Goal: Task Accomplishment & Management: Manage account settings

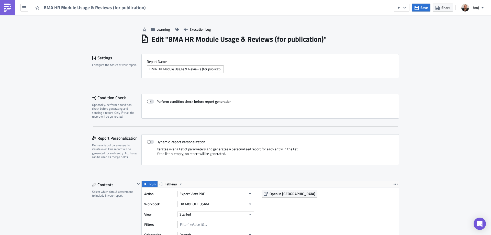
scroll to position [102, 0]
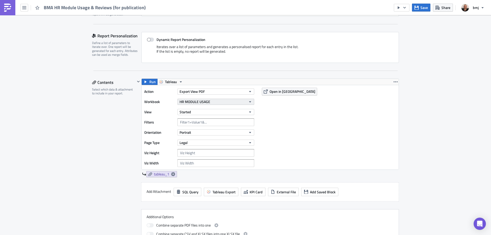
click at [238, 100] on button "HR MODULE USAGE" at bounding box center [215, 102] width 77 height 6
click at [413, 114] on div "Learning Execution Log Edit " BMA HR Module Usage & Reviews (for publication) "…" at bounding box center [245, 144] width 491 height 462
click at [288, 88] on button "Open in [GEOGRAPHIC_DATA]" at bounding box center [289, 92] width 55 height 8
click at [237, 104] on button "HR MODULE USAGE" at bounding box center [215, 102] width 77 height 6
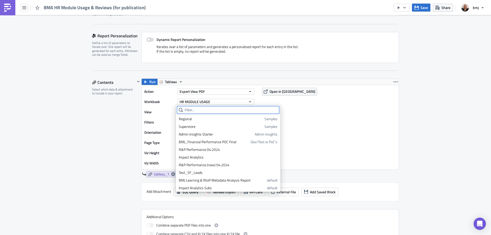
click at [220, 111] on input "text" at bounding box center [228, 110] width 102 height 8
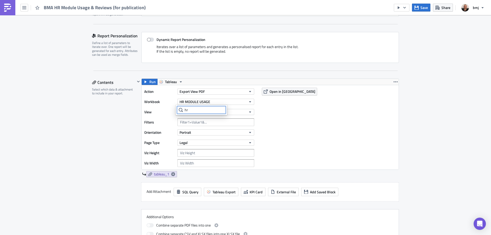
type input "hr"
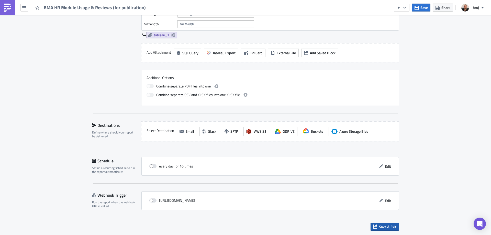
drag, startPoint x: 384, startPoint y: 229, endPoint x: 387, endPoint y: 228, distance: 3.7
click at [383, 229] on span "Save & Exit" at bounding box center [387, 226] width 17 height 5
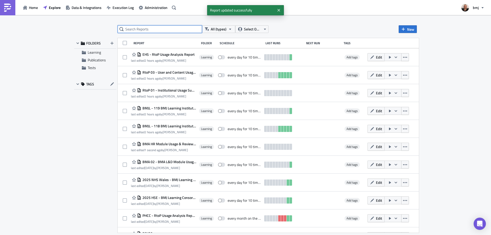
click at [170, 30] on input "text" at bounding box center [160, 29] width 84 height 8
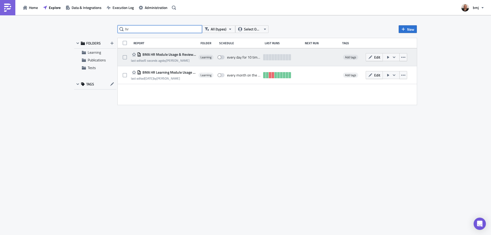
type input "hr"
click at [173, 54] on span "BMA HR Module Usage & Reviews (for publication)" at bounding box center [168, 54] width 55 height 5
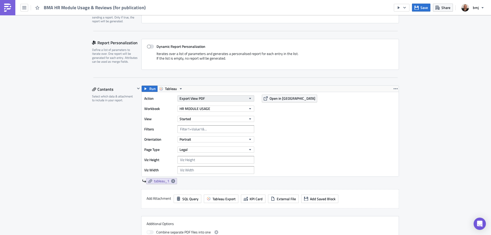
scroll to position [102, 0]
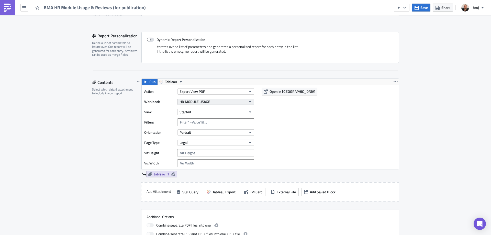
click at [218, 102] on button "HR MODULE USAGE" at bounding box center [215, 102] width 77 height 6
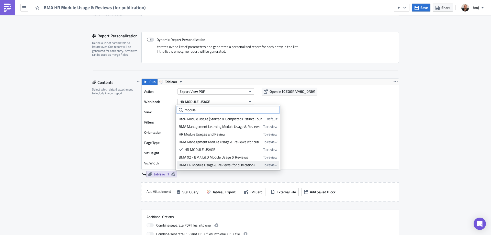
type input "module"
click at [243, 166] on div "BMA HR Module Usage & Reviews (for publication)" at bounding box center [220, 164] width 83 height 5
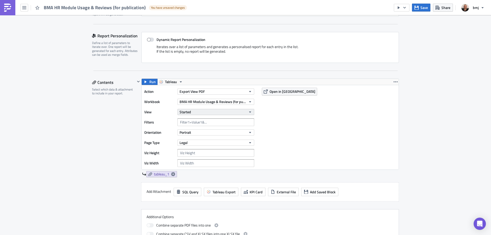
click at [203, 113] on button "Started" at bounding box center [215, 112] width 77 height 6
click at [196, 129] on div "Module Usage" at bounding box center [201, 129] width 45 height 5
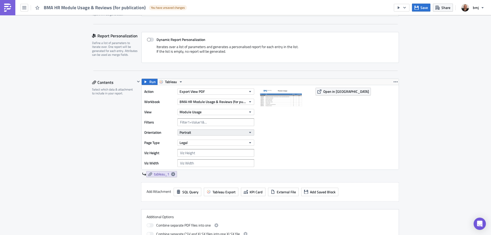
click at [221, 133] on button "Portrait" at bounding box center [215, 132] width 77 height 6
click at [225, 132] on button "Portrait" at bounding box center [215, 132] width 77 height 6
click at [209, 142] on button "Legal" at bounding box center [215, 143] width 77 height 6
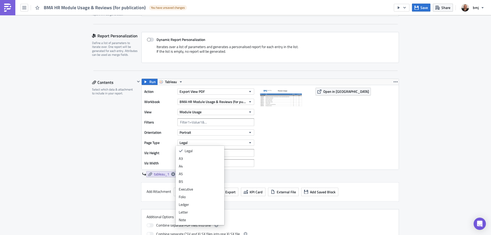
click at [192, 167] on div "A4" at bounding box center [200, 166] width 42 height 5
click at [171, 175] on icon at bounding box center [173, 174] width 4 height 4
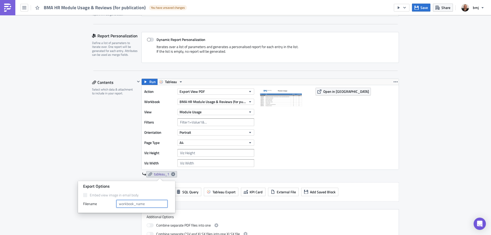
click at [143, 205] on input "text" at bounding box center [141, 204] width 51 height 8
type input "Module Usage"
click at [98, 132] on div "Contents Select which data & attachment to include in your report." at bounding box center [113, 162] width 43 height 167
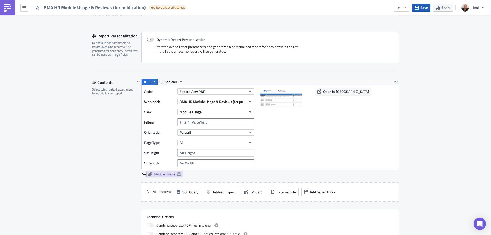
click at [424, 9] on span "Save" at bounding box center [423, 7] width 7 height 5
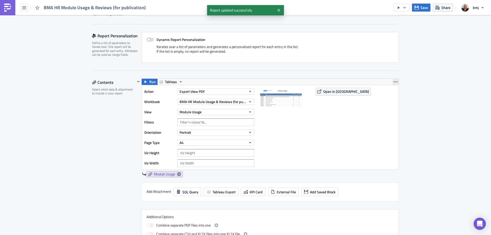
click at [394, 83] on icon "button" at bounding box center [396, 82] width 4 height 4
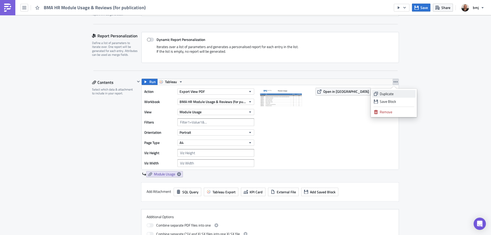
click at [396, 94] on div "Duplicate" at bounding box center [397, 93] width 34 height 5
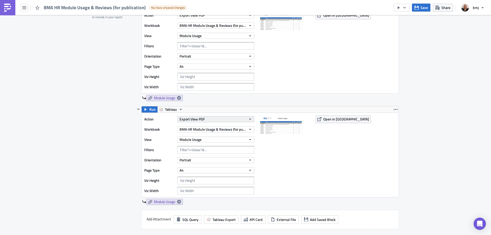
scroll to position [179, 0]
click at [209, 139] on button "Module Usage" at bounding box center [215, 139] width 77 height 6
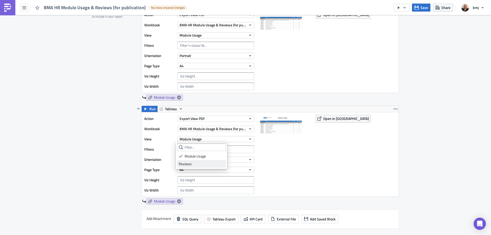
click at [203, 164] on div "Reviews" at bounding box center [201, 163] width 45 height 5
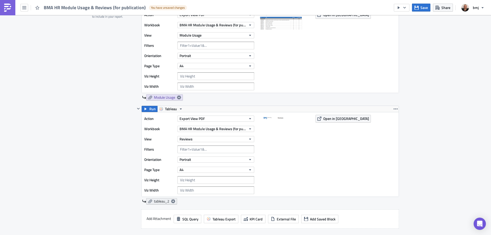
click at [172, 201] on icon at bounding box center [173, 201] width 4 height 4
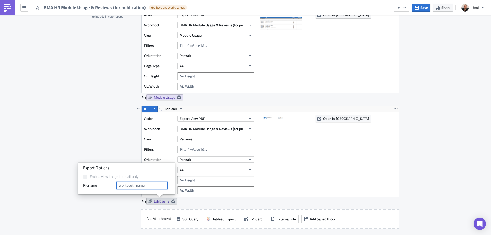
click at [138, 187] on input "text" at bounding box center [141, 186] width 51 height 8
type input "Reviews"
click at [100, 126] on div "Contents Select which data & attachment to include in your report." at bounding box center [113, 137] width 43 height 270
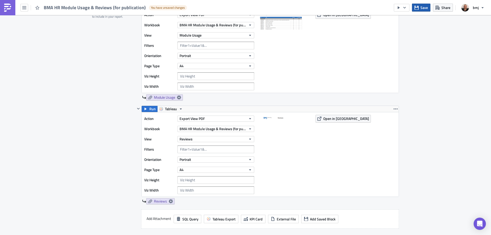
click at [425, 6] on span "Save" at bounding box center [423, 7] width 7 height 5
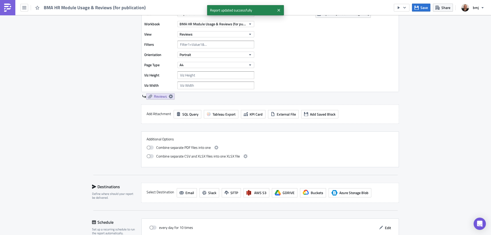
scroll to position [307, 0]
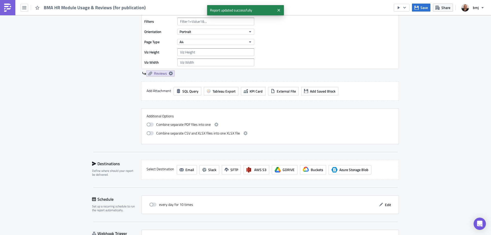
click at [178, 124] on span "Combine separate PDF files into one" at bounding box center [183, 124] width 54 height 6
click at [147, 125] on span at bounding box center [150, 125] width 7 height 4
click at [148, 125] on input "checkbox" at bounding box center [149, 123] width 3 height 3
checkbox input "true"
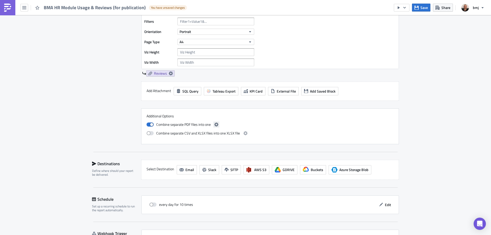
click at [215, 125] on icon "button" at bounding box center [216, 125] width 4 height 4
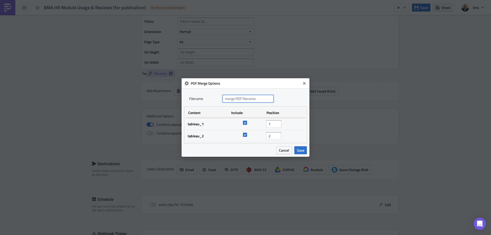
click at [248, 98] on input "text" at bounding box center [248, 99] width 51 height 8
type input "BMA HR Module Usage & Reviews"
click at [299, 150] on span "Save" at bounding box center [300, 150] width 7 height 5
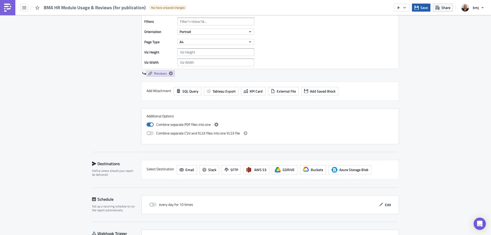
click at [418, 7] on icon "button" at bounding box center [417, 8] width 4 height 4
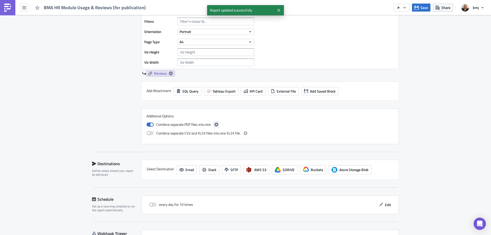
click at [215, 127] on button "button" at bounding box center [216, 124] width 6 height 6
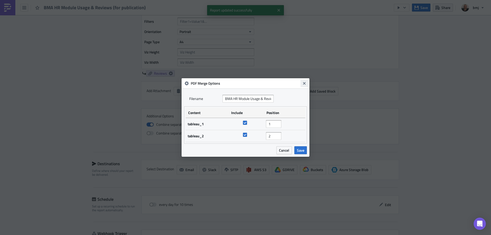
click at [304, 84] on icon "Close" at bounding box center [304, 83] width 3 height 3
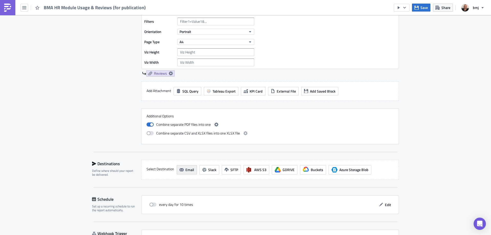
click at [185, 168] on span "Email" at bounding box center [189, 169] width 9 height 5
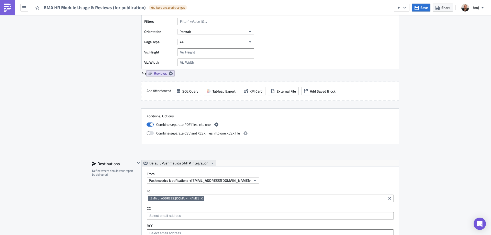
click at [188, 163] on span "Default Pushmetrics SMTP Integration" at bounding box center [178, 163] width 59 height 6
click at [161, 178] on div "BMJ SMTP" at bounding box center [178, 178] width 58 height 5
click at [180, 180] on span "[PERSON_NAME] <[EMAIL_ADDRESS][DOMAIN_NAME]>" at bounding box center [194, 180] width 91 height 5
click at [201, 199] on icon "Remove Tag" at bounding box center [202, 198] width 2 height 2
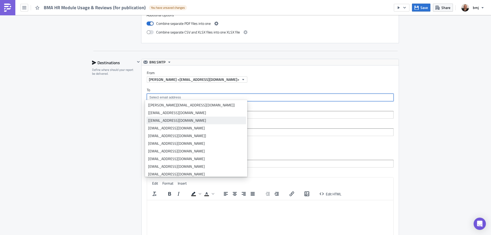
scroll to position [409, 0]
click at [216, 118] on div "To [EMAIL_ADDRESS][DOMAIN_NAME] CC BCC" at bounding box center [270, 110] width 257 height 59
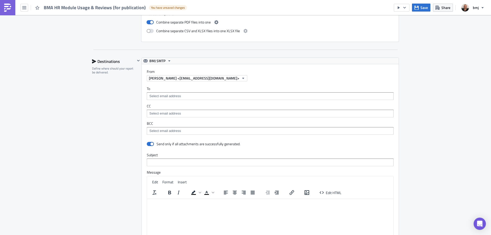
click at [217, 116] on input at bounding box center [270, 113] width 244 height 5
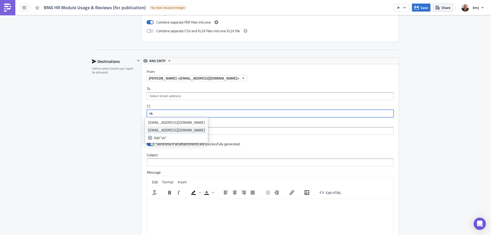
type input "sk"
click at [167, 129] on div "[EMAIL_ADDRESS][DOMAIN_NAME]" at bounding box center [176, 130] width 57 height 5
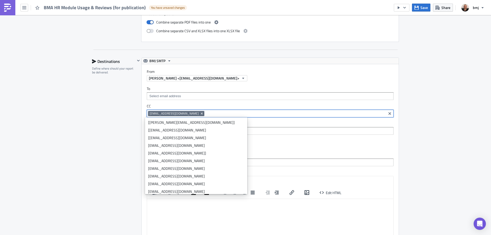
click at [119, 119] on div "Destinations Define where should your report be delivered." at bounding box center [113, 171] width 43 height 226
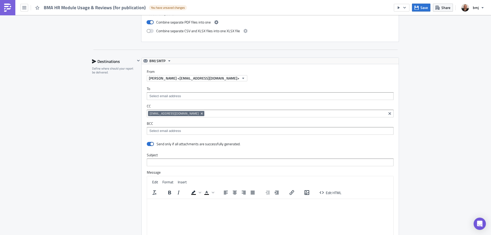
click at [176, 98] on input at bounding box center [270, 96] width 244 height 5
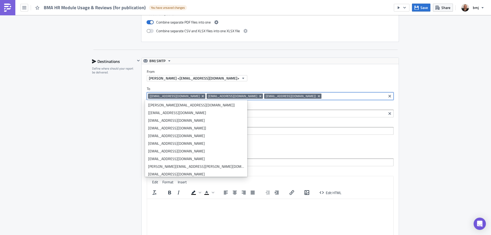
drag, startPoint x: 89, startPoint y: 145, endPoint x: 146, endPoint y: 125, distance: 60.8
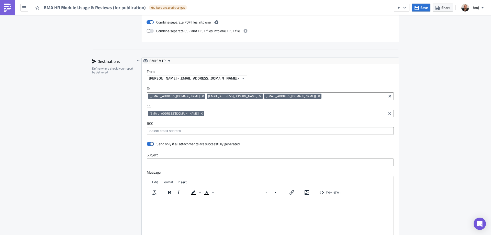
click at [206, 114] on input at bounding box center [295, 113] width 179 height 5
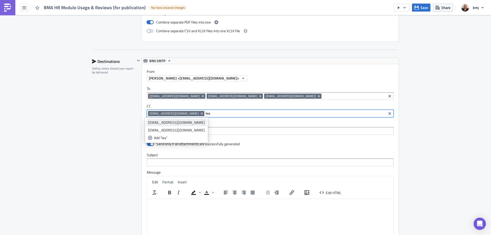
type input "lea"
click at [174, 125] on div "[EMAIL_ADDRESS][DOMAIN_NAME]" at bounding box center [176, 122] width 57 height 5
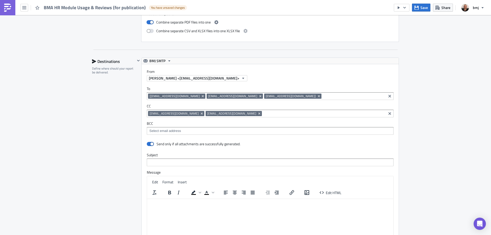
click at [148, 142] on span at bounding box center [150, 144] width 7 height 4
click at [148, 142] on input "checkbox" at bounding box center [149, 143] width 3 height 3
checkbox input "false"
click at [424, 8] on span "Save" at bounding box center [423, 7] width 7 height 5
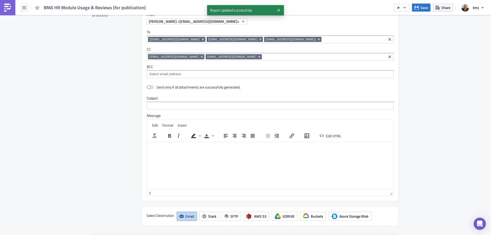
scroll to position [551, 0]
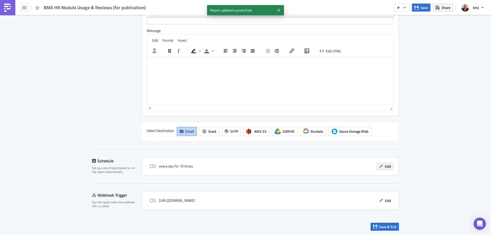
click at [385, 167] on span "Edit" at bounding box center [388, 166] width 6 height 5
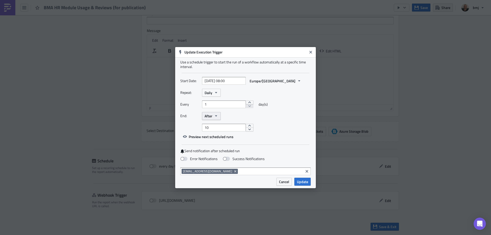
click at [215, 115] on icon "button" at bounding box center [216, 116] width 4 height 4
click at [217, 125] on div "Never" at bounding box center [226, 125] width 42 height 5
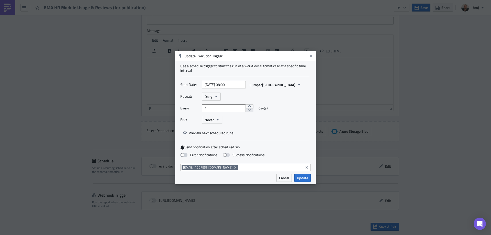
click at [185, 156] on span at bounding box center [183, 155] width 7 height 4
click at [4, 4] on input "Error Notifications" at bounding box center [2, 2] width 3 height 3
checkbox input "true"
click at [271, 135] on div "Start Date: [DATE] 08:00 Europe/[GEOGRAPHIC_DATA] Repeat: Daily Every 1 day(s) …" at bounding box center [245, 109] width 130 height 56
click at [214, 97] on button "Daily" at bounding box center [211, 97] width 19 height 8
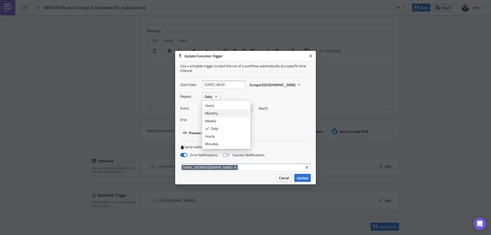
click at [224, 115] on div "Monthly" at bounding box center [226, 113] width 42 height 5
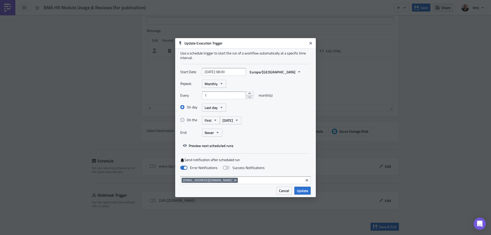
click at [187, 119] on label "On the" at bounding box center [191, 120] width 22 height 5
click at [185, 119] on input "On the" at bounding box center [183, 119] width 3 height 3
radio input "true"
click at [233, 71] on input "[DATE] 08:00" at bounding box center [224, 72] width 44 height 8
select select "7"
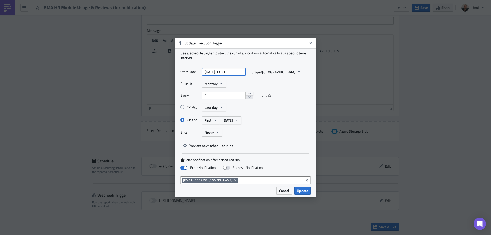
select select "2025"
drag, startPoint x: 225, startPoint y: 72, endPoint x: 228, endPoint y: 72, distance: 3.6
click at [228, 72] on input "[DATE] 08:00" at bounding box center [224, 72] width 44 height 8
type input "[DATE] 10:00"
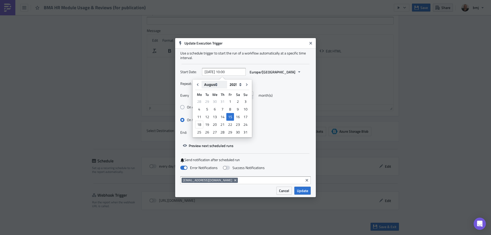
click at [217, 85] on select "January February March April May June July August September October November De…" at bounding box center [215, 85] width 26 height 8
select select "8"
click at [202, 81] on select "January February March April May June July August September October November De…" at bounding box center [215, 85] width 26 height 8
type input "[DATE] 10:00"
select select "8"
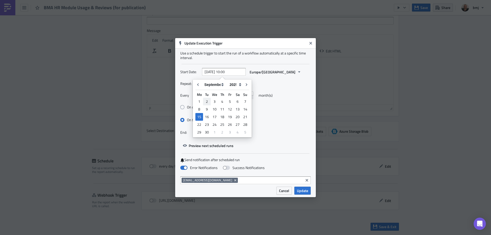
click at [207, 101] on div "2" at bounding box center [207, 101] width 8 height 7
type input "[DATE] 10:00"
click at [241, 85] on div "Repeat: Monthly" at bounding box center [245, 84] width 130 height 8
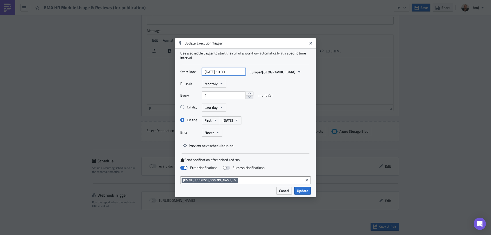
click at [221, 72] on input "[DATE] 10:00" at bounding box center [224, 72] width 44 height 8
select select "8"
select select "2025"
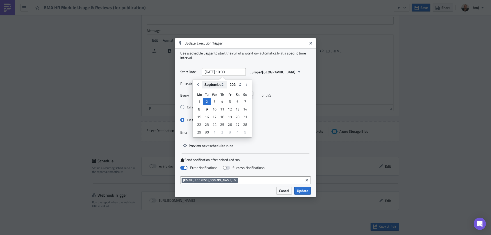
click at [220, 84] on select "January February March April May June July August September October November De…" at bounding box center [214, 85] width 25 height 8
select select "9"
click at [202, 81] on select "January February March April May June July August September October November De…" at bounding box center [214, 85] width 25 height 8
type input "[DATE] 10:00"
select select "9"
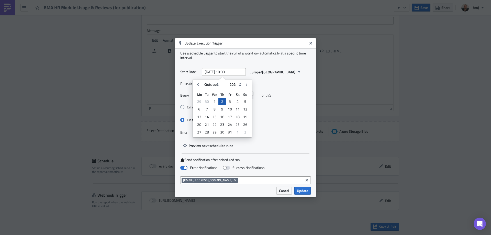
click at [222, 101] on div "2" at bounding box center [222, 101] width 8 height 7
click at [222, 100] on div "2" at bounding box center [222, 101] width 8 height 7
type input "[DATE] 00:00"
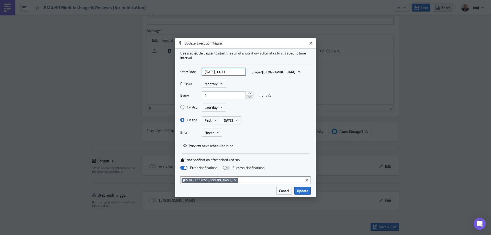
select select "9"
select select "2025"
drag, startPoint x: 224, startPoint y: 72, endPoint x: 229, endPoint y: 72, distance: 4.6
click at [229, 72] on input "[DATE] 00:00" at bounding box center [224, 72] width 44 height 8
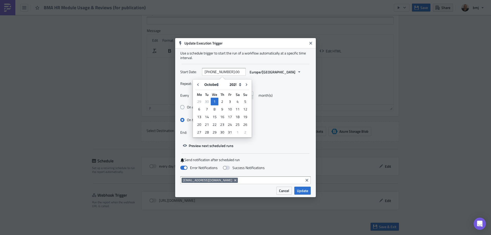
type input "[DATE] 21:00"
click at [263, 83] on div "Repeat: Monthly" at bounding box center [245, 84] width 130 height 8
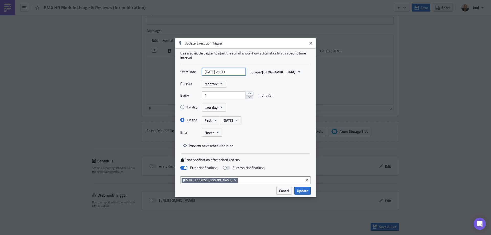
select select "9"
select select "2025"
drag, startPoint x: 224, startPoint y: 71, endPoint x: 228, endPoint y: 72, distance: 3.5
click at [228, 72] on input "[DATE] 21:00" at bounding box center [224, 72] width 44 height 8
click at [237, 71] on input "[DATE] 10:00" at bounding box center [224, 72] width 44 height 8
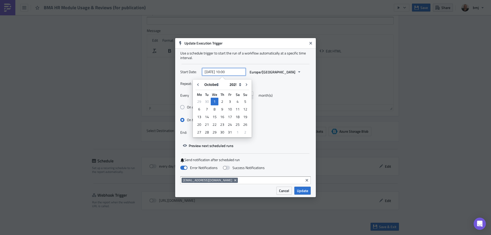
click at [216, 71] on input "[DATE] 10:00" at bounding box center [224, 72] width 44 height 8
type input "[DATE] 10:00"
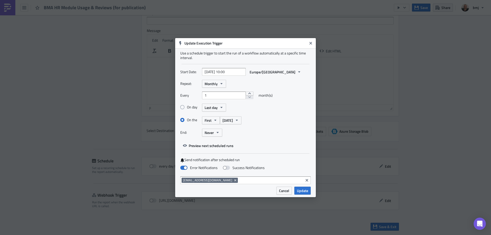
click at [269, 88] on div "Repeat: Monthly Every 1 month(s) On day Last day On the First [DATE] End: Never" at bounding box center [245, 110] width 130 height 61
click at [191, 107] on label "On day" at bounding box center [191, 107] width 22 height 5
click at [185, 107] on input "On day" at bounding box center [183, 107] width 3 height 3
radio input "true"
click at [218, 106] on button "Last day" at bounding box center [214, 108] width 24 height 8
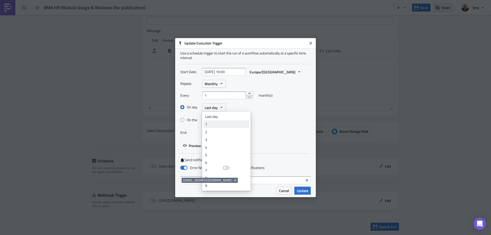
click at [221, 122] on div "1" at bounding box center [226, 124] width 42 height 5
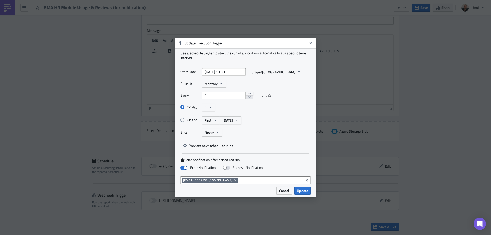
click at [267, 109] on div "On day 1" at bounding box center [245, 107] width 130 height 9
click at [303, 192] on span "Update" at bounding box center [302, 190] width 11 height 5
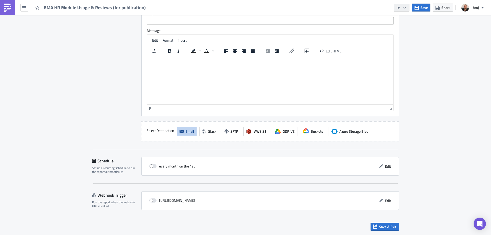
click at [403, 8] on button "button" at bounding box center [402, 8] width 16 height 8
click at [407, 19] on div "Send Just to Me" at bounding box center [417, 20] width 40 height 5
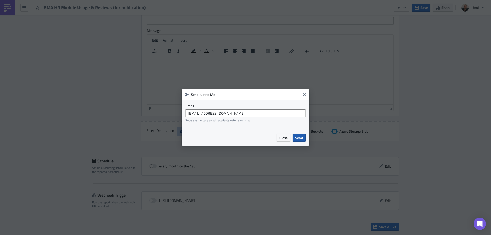
click at [304, 135] on button "Send" at bounding box center [299, 138] width 13 height 8
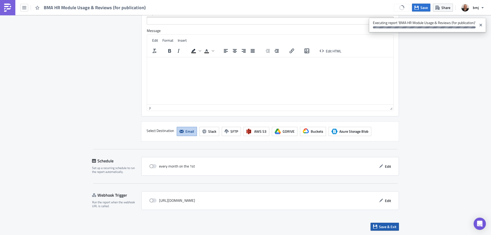
click at [390, 230] on button "Save & Exit" at bounding box center [385, 227] width 28 height 8
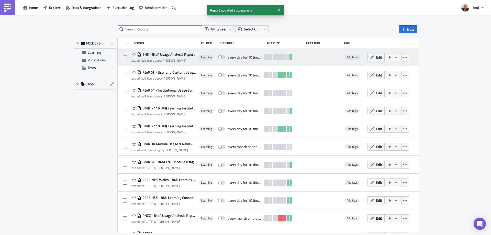
click at [182, 54] on span "EHS - RtoP Usage Analysis Report" at bounding box center [167, 54] width 53 height 5
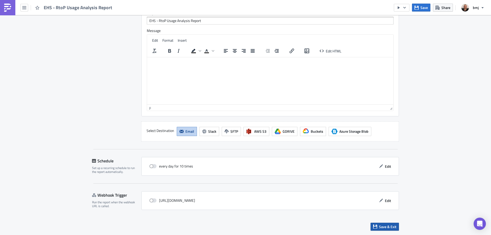
scroll to position [1076, 0]
click at [385, 224] on span "Save & Exit" at bounding box center [387, 226] width 17 height 5
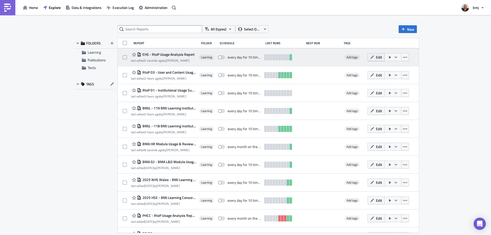
click at [376, 56] on span "Edit" at bounding box center [379, 56] width 6 height 5
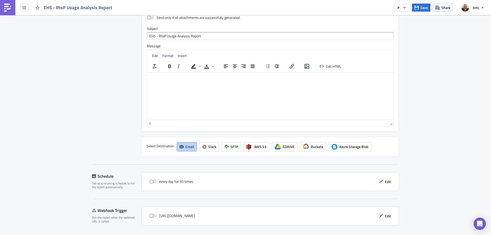
scroll to position [1076, 0]
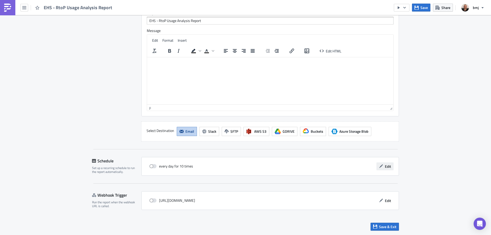
click at [382, 167] on button "Edit" at bounding box center [384, 166] width 17 height 8
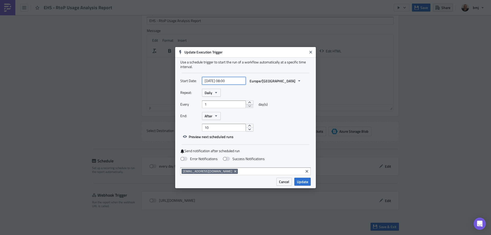
click at [217, 81] on input "[DATE] 08:00" at bounding box center [224, 81] width 44 height 8
select select "7"
select select "2025"
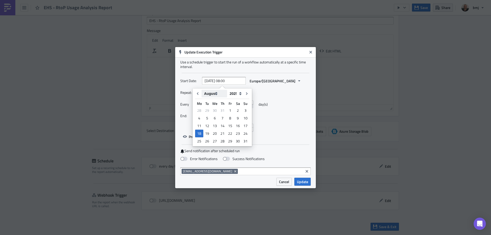
click at [217, 91] on select "January February March April May June July August September October November De…" at bounding box center [215, 94] width 26 height 8
select select "9"
click at [202, 90] on select "January February March April May June July August September October November De…" at bounding box center [215, 94] width 26 height 8
type input "[DATE] 08:00"
select select "9"
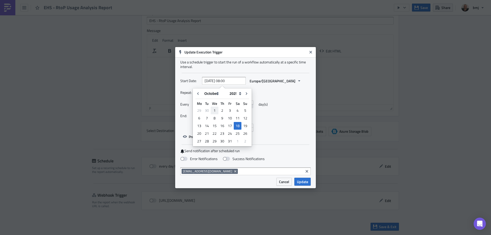
click at [216, 110] on div "1" at bounding box center [215, 110] width 8 height 7
type input "[DATE] 08:00"
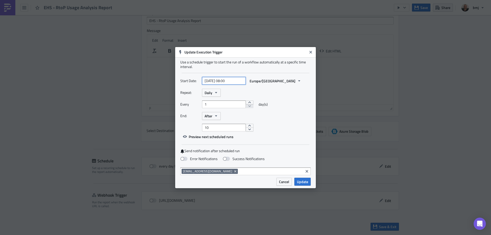
select select "9"
select select "2025"
drag, startPoint x: 225, startPoint y: 80, endPoint x: 228, endPoint y: 80, distance: 3.1
click at [228, 80] on input "[DATE] 08:00" at bounding box center [224, 81] width 44 height 8
click at [240, 81] on input "[DATE] 10:00" at bounding box center [224, 81] width 44 height 8
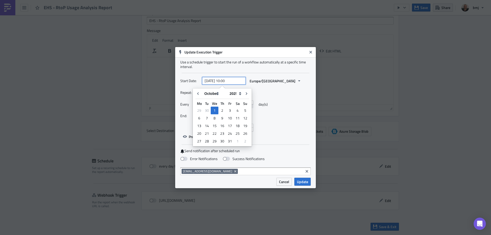
type input "[DATE] 10:00"
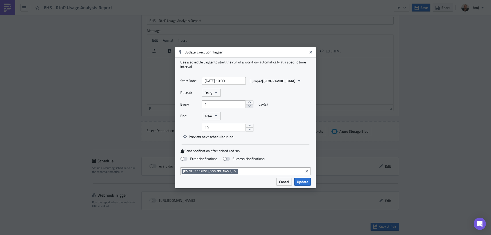
click at [254, 85] on div "Start Date: [DATE] 10:00 [GEOGRAPHIC_DATA]/[GEOGRAPHIC_DATA]" at bounding box center [245, 83] width 130 height 12
click at [215, 92] on icon "button" at bounding box center [216, 93] width 4 height 4
click at [222, 109] on div "Monthly" at bounding box center [226, 109] width 42 height 5
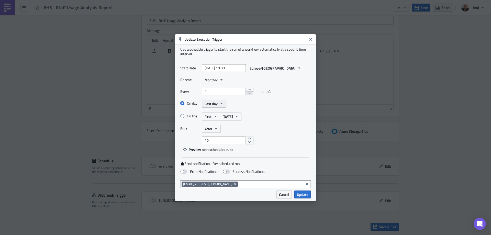
click at [217, 104] on span "Last day" at bounding box center [211, 103] width 13 height 5
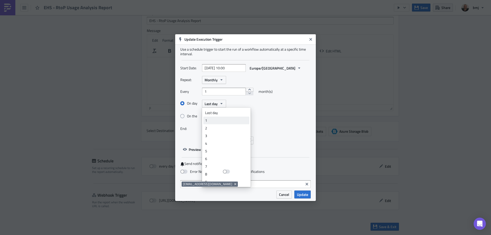
click at [214, 121] on div "1" at bounding box center [226, 120] width 42 height 5
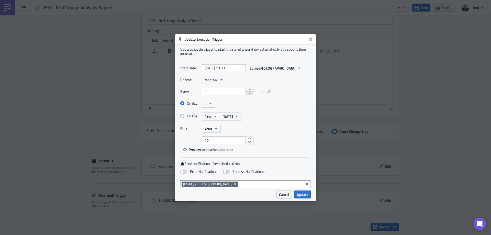
click at [261, 106] on div "On day 1" at bounding box center [245, 103] width 130 height 9
click at [215, 129] on icon "button" at bounding box center [216, 129] width 4 height 4
click at [217, 138] on div "Never" at bounding box center [226, 137] width 42 height 5
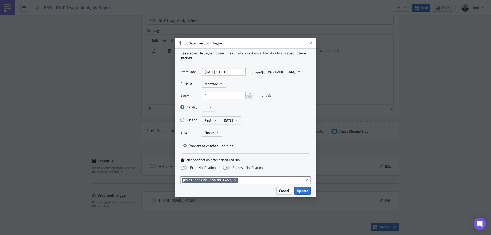
drag, startPoint x: 282, startPoint y: 128, endPoint x: 244, endPoint y: 137, distance: 38.6
click at [281, 129] on div "End: Never" at bounding box center [245, 133] width 130 height 8
click at [184, 168] on span at bounding box center [183, 168] width 7 height 4
click at [4, 4] on input "Error Notifications" at bounding box center [2, 2] width 3 height 3
checkbox input "true"
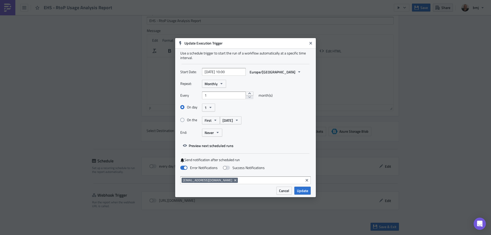
click at [272, 134] on div "End: Never" at bounding box center [245, 133] width 130 height 8
click at [302, 190] on span "Update" at bounding box center [302, 190] width 11 height 5
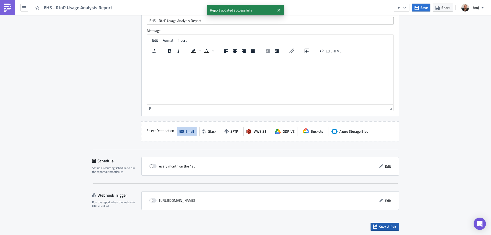
click at [392, 227] on span "Save & Exit" at bounding box center [387, 226] width 17 height 5
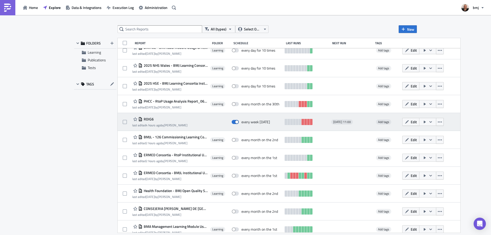
scroll to position [148, 0]
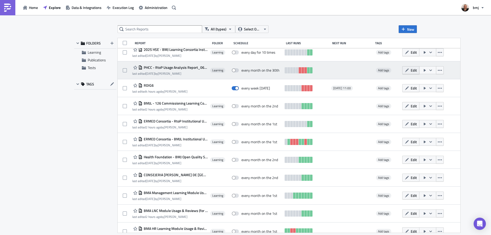
click at [406, 73] on button "Edit" at bounding box center [410, 70] width 17 height 8
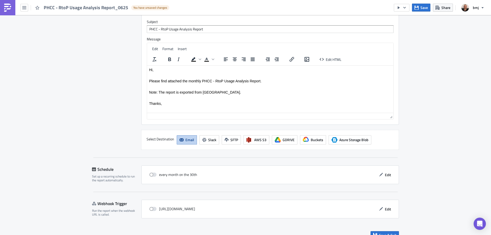
scroll to position [861, 0]
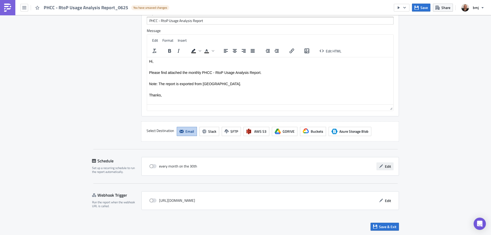
click at [382, 168] on button "Edit" at bounding box center [384, 166] width 17 height 8
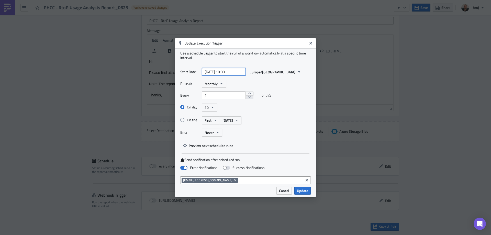
click at [222, 72] on input "[DATE] 10:00" at bounding box center [224, 72] width 44 height 8
select select "7"
select select "2025"
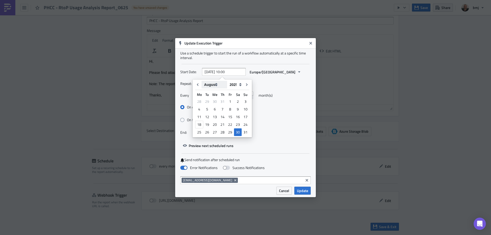
click at [218, 83] on select "January February March April May June July August September October November De…" at bounding box center [215, 85] width 26 height 8
select select "8"
click at [202, 81] on select "January February March April May June July August September October November De…" at bounding box center [215, 85] width 26 height 8
type input "[DATE] 10:00"
select select "8"
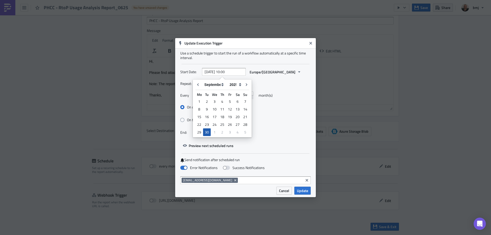
click at [208, 131] on div "30" at bounding box center [207, 132] width 8 height 7
click at [207, 132] on div "30" at bounding box center [207, 132] width 8 height 7
type input "[DATE] 00:00"
select select "8"
select select "2025"
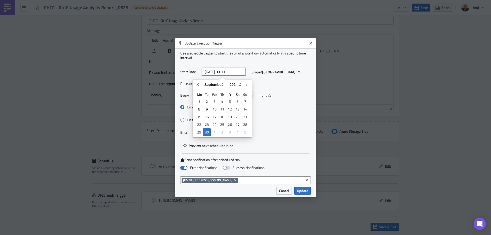
drag, startPoint x: 225, startPoint y: 73, endPoint x: 228, endPoint y: 73, distance: 3.6
click at [228, 73] on input "[DATE] 00:00" at bounding box center [224, 72] width 44 height 8
type input "[DATE] 10:00"
click at [259, 81] on div "Repeat: Monthly" at bounding box center [245, 84] width 130 height 8
click at [304, 191] on span "Update" at bounding box center [302, 190] width 11 height 5
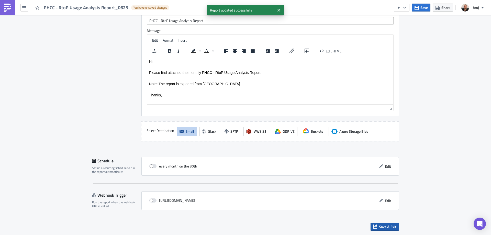
click at [389, 226] on span "Save & Exit" at bounding box center [387, 226] width 17 height 5
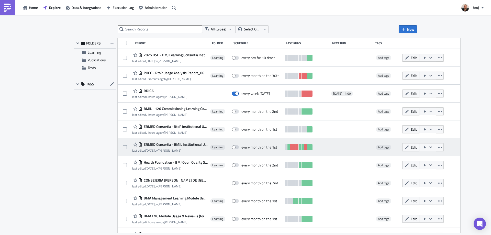
scroll to position [148, 0]
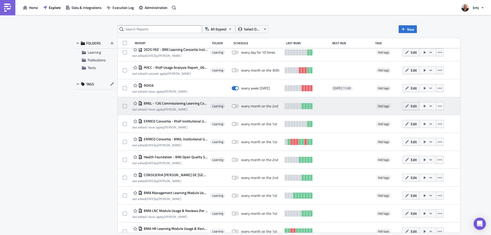
click at [412, 108] on span "Edit" at bounding box center [414, 105] width 6 height 5
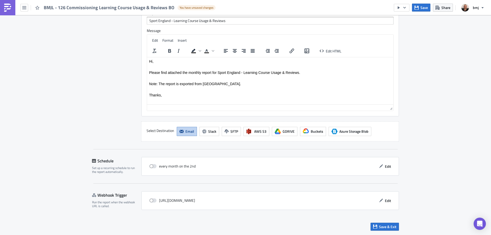
scroll to position [600, 0]
click at [382, 166] on button "Edit" at bounding box center [384, 166] width 17 height 8
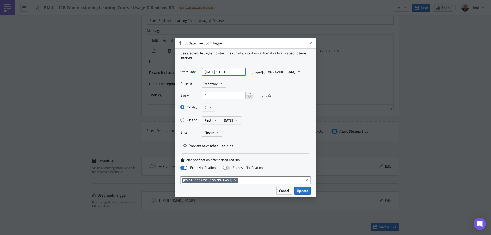
select select "8"
select select "2025"
click at [222, 72] on input "[DATE] 10:00" at bounding box center [224, 72] width 44 height 8
click at [217, 85] on select "January February March April May June July August September October November De…" at bounding box center [214, 85] width 25 height 8
select select "9"
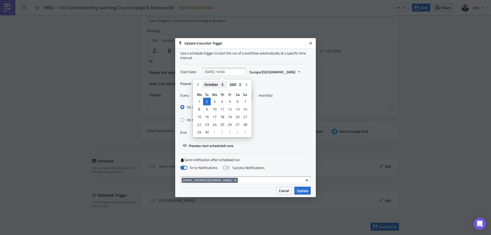
click at [202, 81] on select "January February March April May June July August September October November De…" at bounding box center [214, 85] width 25 height 8
type input "[DATE] 10:00"
select select "9"
click at [275, 85] on div "Repeat: Monthly" at bounding box center [245, 84] width 130 height 8
click at [304, 192] on span "Update" at bounding box center [302, 190] width 11 height 5
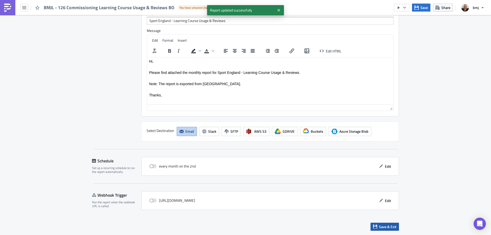
click at [392, 227] on span "Save & Exit" at bounding box center [387, 226] width 17 height 5
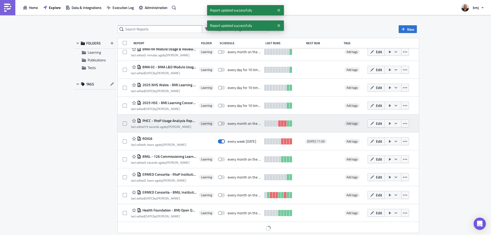
scroll to position [97, 0]
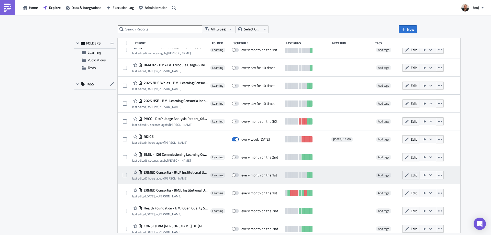
click at [411, 176] on span "Edit" at bounding box center [414, 174] width 6 height 5
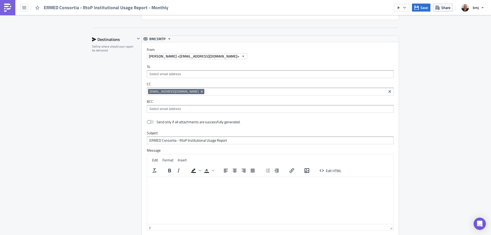
scroll to position [989, 0]
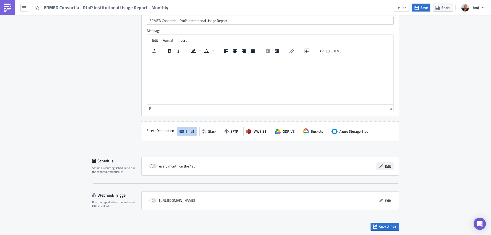
click at [382, 166] on button "Edit" at bounding box center [384, 166] width 17 height 8
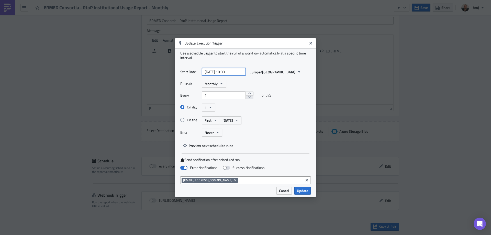
click at [222, 73] on input "[DATE] 10:00" at bounding box center [224, 72] width 44 height 8
select select "7"
select select "2025"
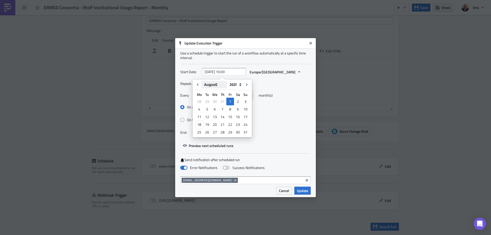
click at [219, 85] on select "January February March April May June July August September October November De…" at bounding box center [215, 85] width 26 height 8
select select "9"
click at [202, 81] on select "January February March April May June July August September October November De…" at bounding box center [215, 85] width 26 height 8
type input "[DATE] 10:00"
select select "9"
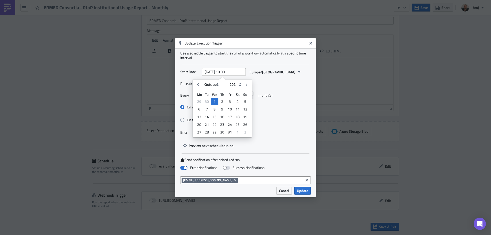
click at [272, 104] on div "On day 1" at bounding box center [245, 107] width 130 height 9
click at [304, 192] on span "Update" at bounding box center [302, 190] width 11 height 5
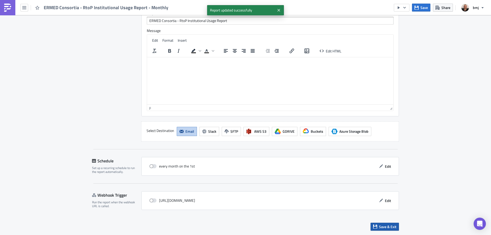
click at [383, 225] on span "Save & Exit" at bounding box center [387, 226] width 17 height 5
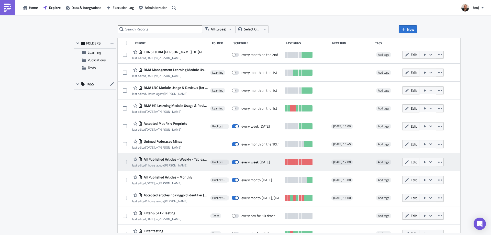
scroll to position [299, 0]
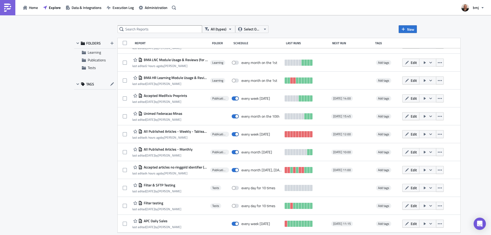
click at [192, 132] on span "All Published Articles - Weekly - Tableau Input" at bounding box center [174, 131] width 65 height 5
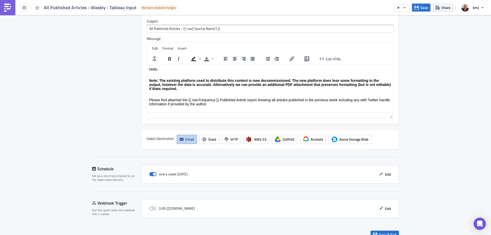
scroll to position [546, 0]
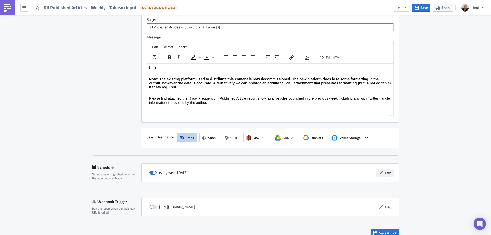
click at [382, 169] on button "Edit" at bounding box center [384, 173] width 17 height 8
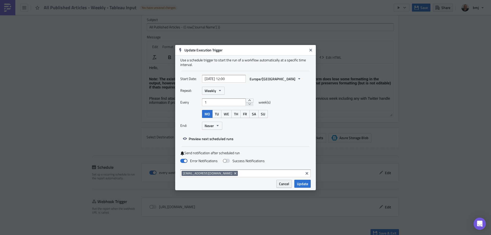
click at [287, 182] on span "Cancel" at bounding box center [284, 183] width 10 height 5
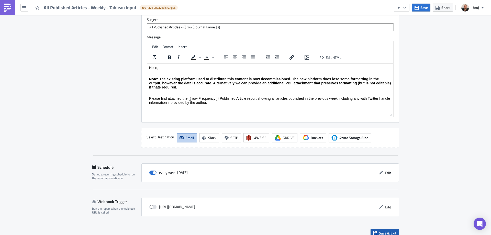
click at [392, 230] on span "Save & Exit" at bounding box center [387, 232] width 17 height 5
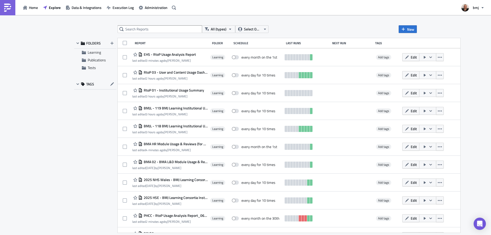
click at [160, 34] on div "All (types) Select Owner New FOLDERS Learning Publications Tests TAGS Report Fo…" at bounding box center [246, 125] width 348 height 200
click at [161, 31] on input "text" at bounding box center [160, 29] width 84 height 8
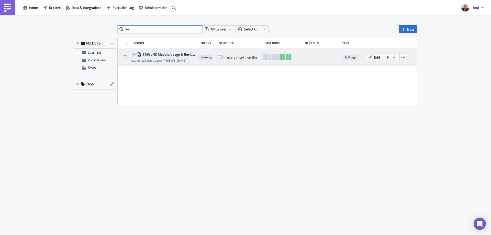
type input "lnc"
click at [392, 59] on icon "button" at bounding box center [394, 57] width 4 height 4
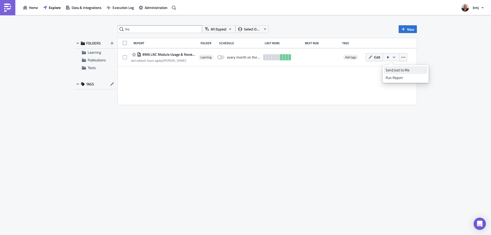
click at [395, 70] on div "Send Just to Me" at bounding box center [406, 70] width 40 height 5
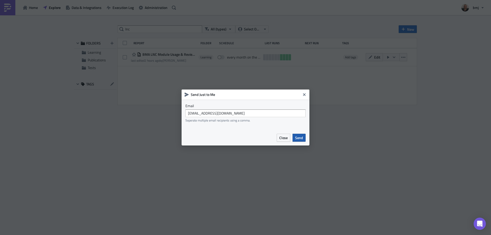
click at [299, 138] on span "Send" at bounding box center [299, 137] width 8 height 5
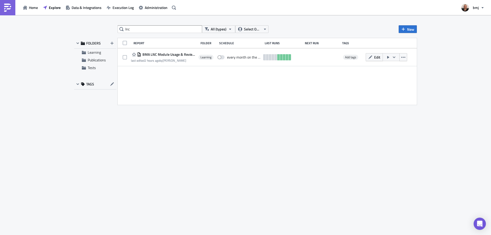
click at [439, 48] on div "lnc All (types) Select Owner New FOLDERS Learning Publications Tests TAGS Repor…" at bounding box center [245, 125] width 491 height 221
click at [195, 28] on input "lnc" at bounding box center [160, 29] width 84 height 8
click at [191, 29] on input "lnc" at bounding box center [160, 29] width 84 height 8
click at [285, 22] on div "All (types) Select Owner New FOLDERS Learning Publications Tests TAGS Report Fo…" at bounding box center [245, 125] width 491 height 221
